Goal: Task Accomplishment & Management: Manage account settings

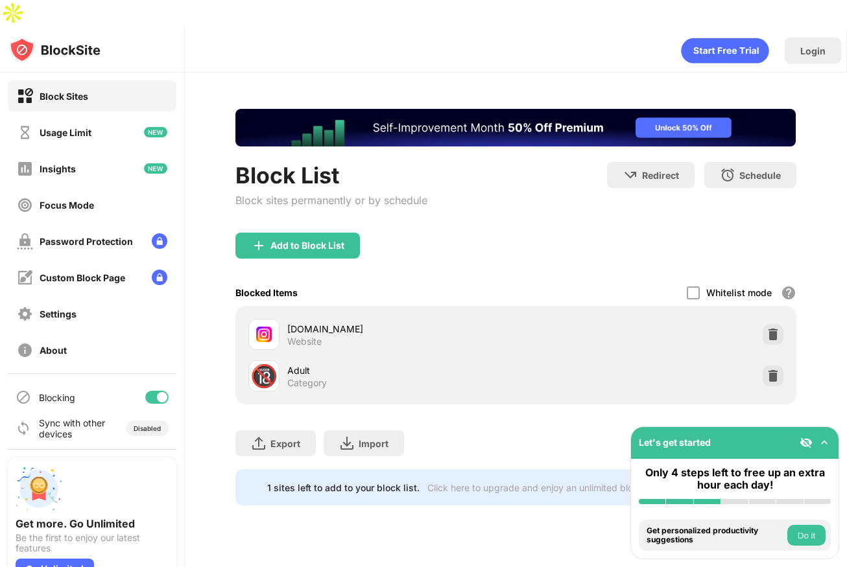
click at [505, 162] on div "Block List Block sites permanently or by schedule Redirect Choose a site to be …" at bounding box center [515, 197] width 560 height 71
click at [770, 328] on img at bounding box center [773, 334] width 13 height 13
